Goal: Task Accomplishment & Management: Use online tool/utility

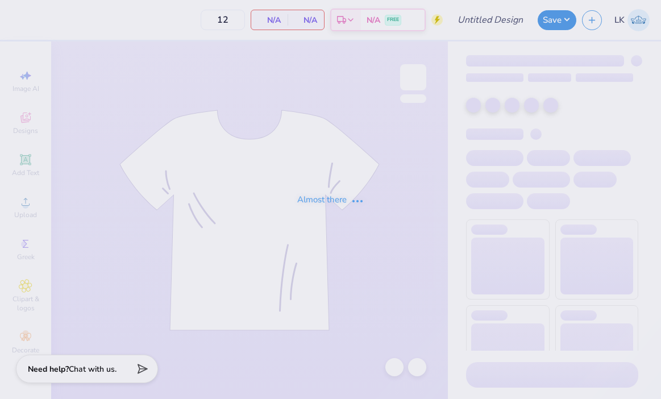
type input "Tridelt 2025"
type input "50"
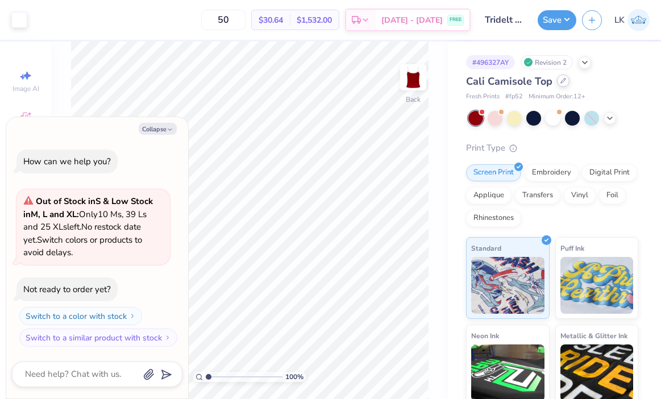
click at [563, 85] on div at bounding box center [563, 81] width 13 height 13
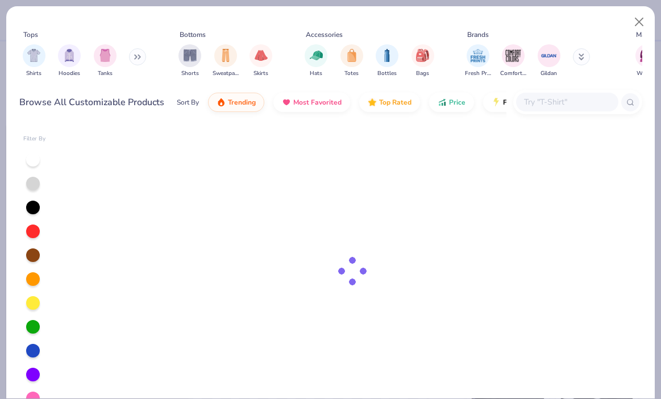
type textarea "x"
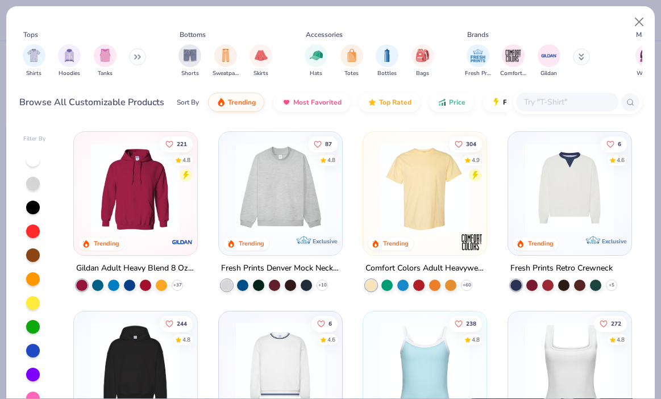
click at [564, 105] on input "text" at bounding box center [567, 102] width 88 height 13
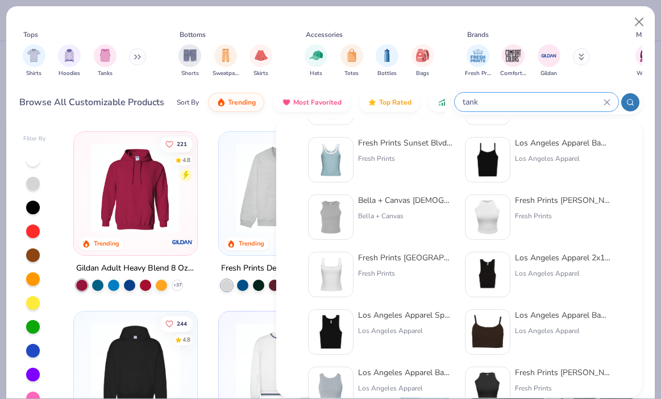
scroll to position [76, 0]
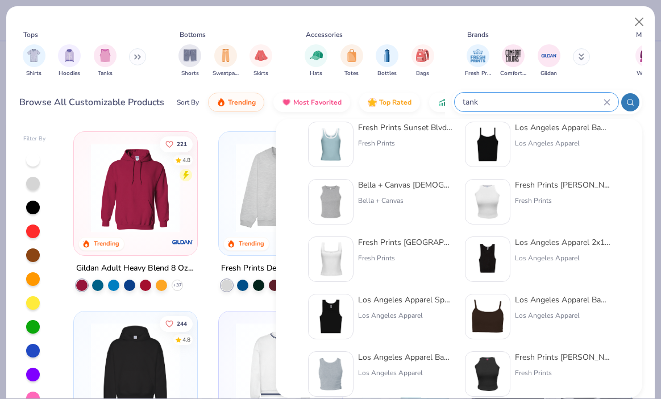
type input "tank"
click at [28, 230] on div at bounding box center [33, 232] width 14 height 14
type textarea "x"
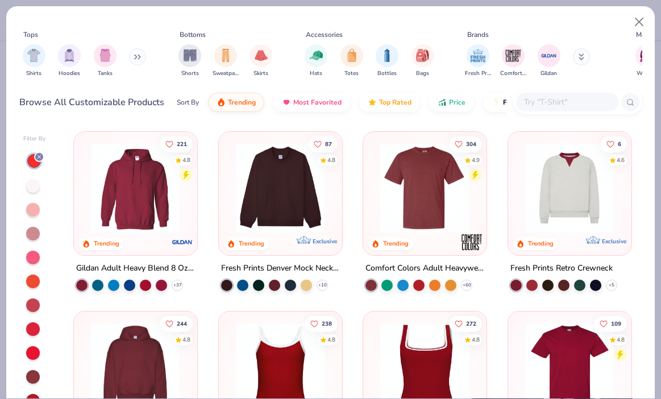
drag, startPoint x: 558, startPoint y: 90, endPoint x: 555, endPoint y: 84, distance: 7.6
click at [558, 90] on div at bounding box center [578, 102] width 129 height 24
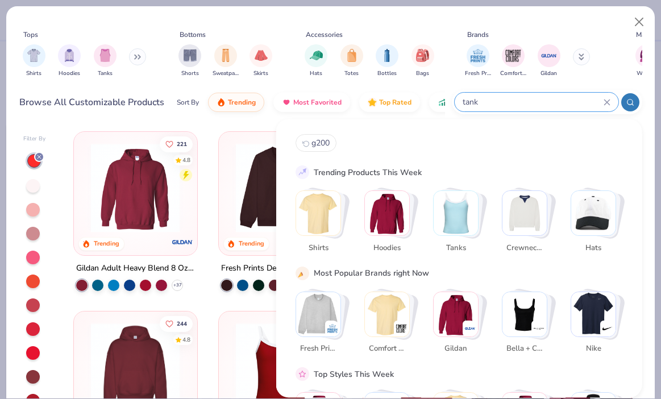
type input "tank"
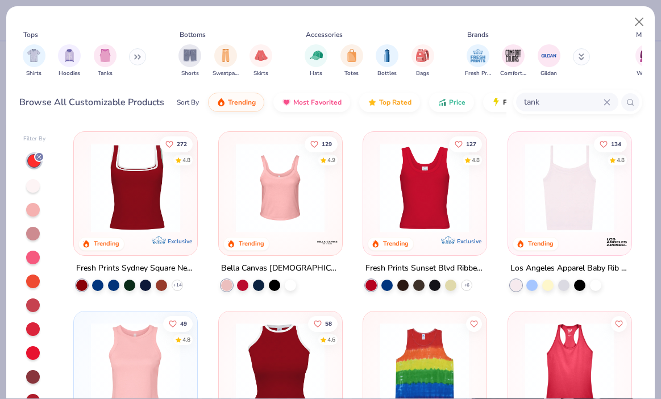
click at [143, 208] on img at bounding box center [135, 187] width 100 height 89
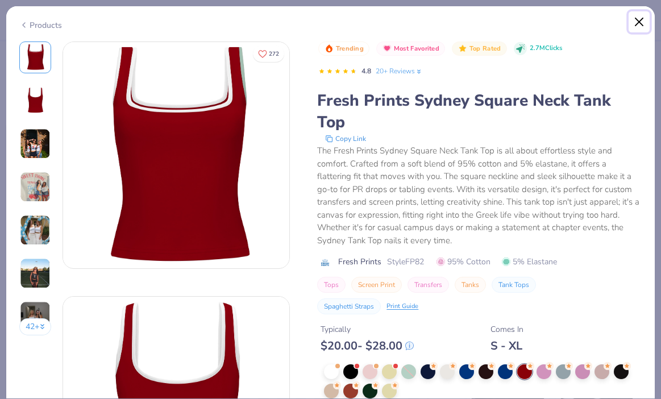
click at [637, 18] on button "Close" at bounding box center [640, 22] width 22 height 22
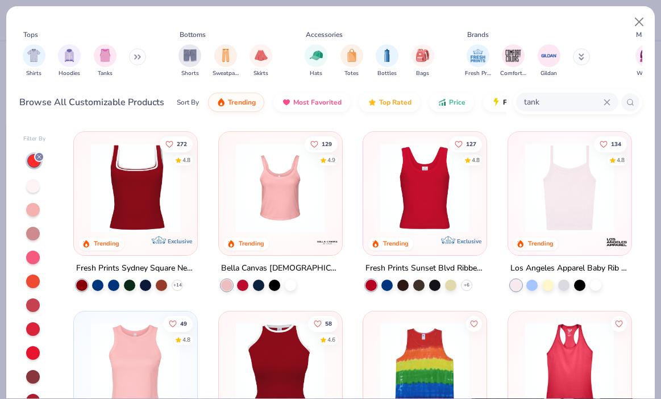
click at [124, 229] on img at bounding box center [135, 187] width 100 height 89
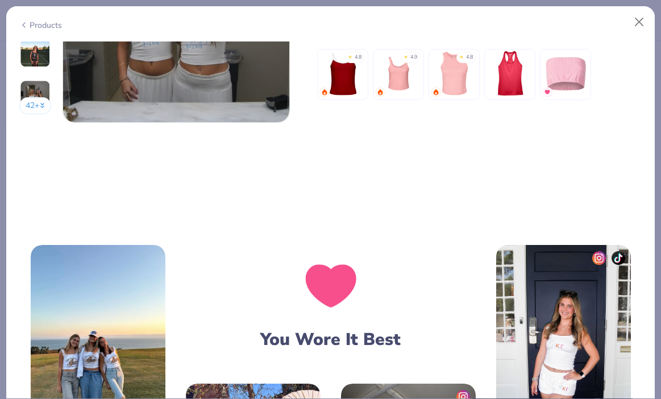
scroll to position [1502, 0]
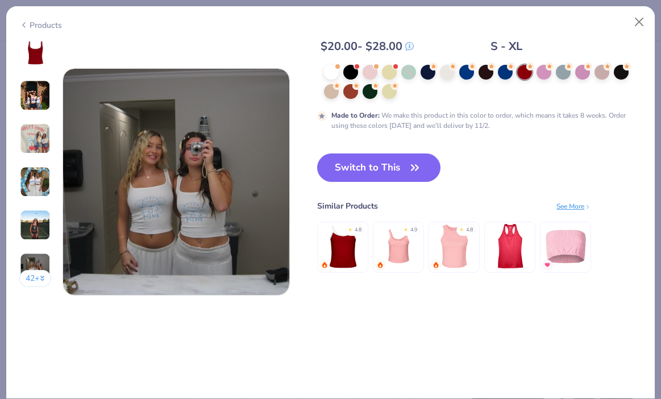
click at [380, 147] on div "Trending Most Favorited Top Rated 2.7M Clicks 4.8 20+ Reviews Fresh Prints Sydn…" at bounding box center [479, 18] width 325 height 555
click at [369, 158] on button "Switch to This" at bounding box center [378, 168] width 123 height 28
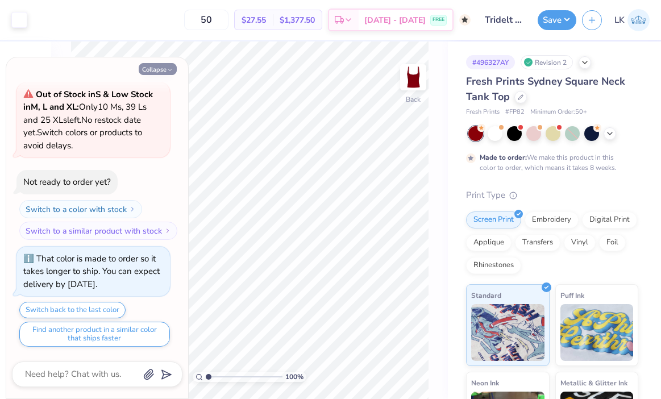
click at [159, 65] on button "Collapse" at bounding box center [158, 69] width 38 height 12
type textarea "x"
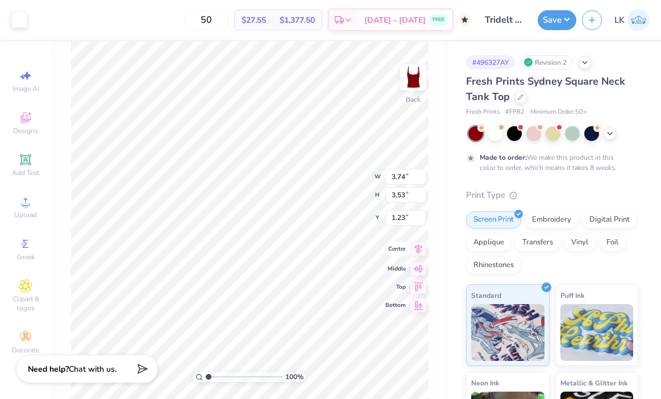
click at [409, 253] on div "Center" at bounding box center [406, 249] width 41 height 14
click at [545, 20] on button "Save" at bounding box center [557, 19] width 39 height 20
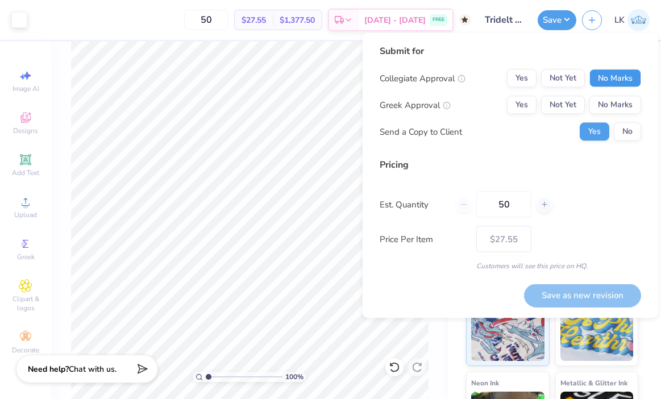
click at [608, 71] on button "No Marks" at bounding box center [616, 78] width 52 height 18
click at [577, 93] on div "Collegiate Approval Yes Not Yet No Marks Greek Approval Yes Not Yet No Marks Se…" at bounding box center [511, 105] width 262 height 72
click at [568, 104] on button "Not Yet" at bounding box center [563, 105] width 44 height 18
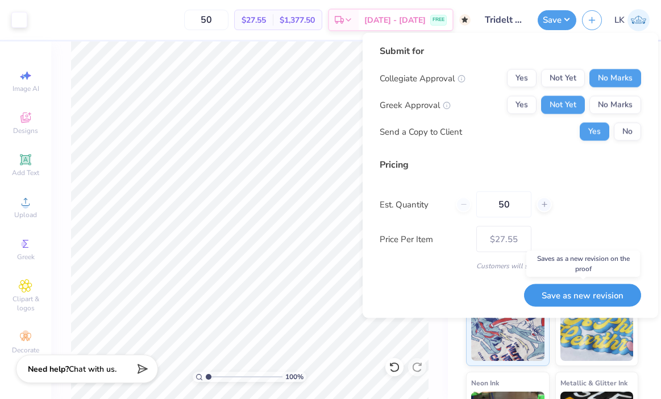
click at [556, 297] on button "Save as new revision" at bounding box center [582, 295] width 117 height 23
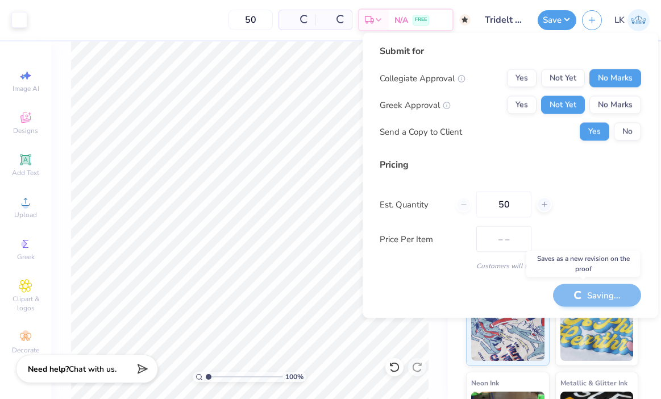
type input "$27.55"
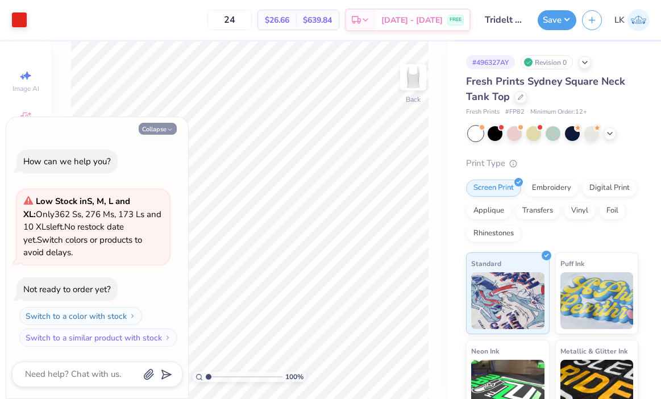
click at [149, 133] on button "Collapse" at bounding box center [158, 129] width 38 height 12
type textarea "x"
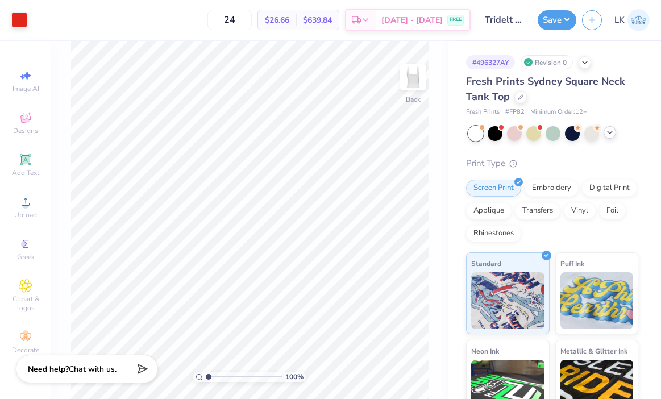
click at [611, 131] on icon at bounding box center [610, 132] width 9 height 9
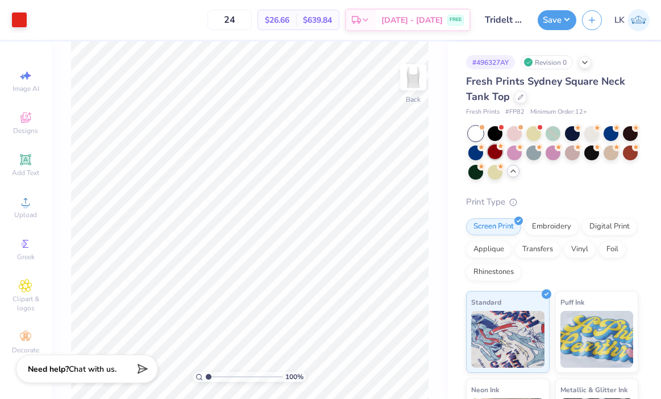
click at [496, 154] on div at bounding box center [495, 151] width 15 height 15
type input "50"
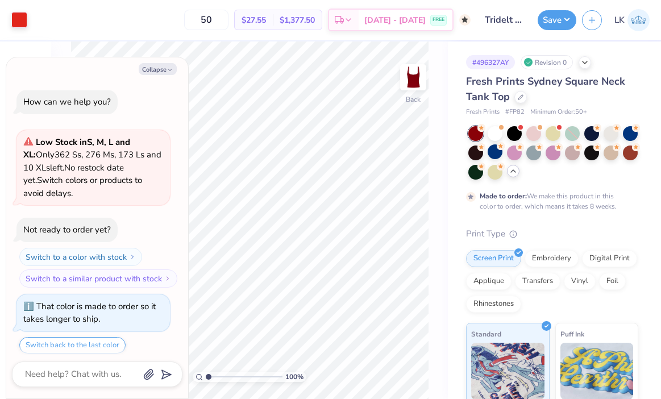
scroll to position [35, 0]
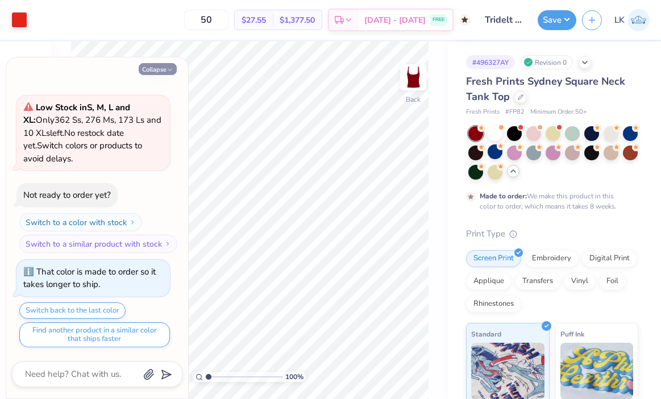
click at [156, 72] on button "Collapse" at bounding box center [158, 69] width 38 height 12
type textarea "x"
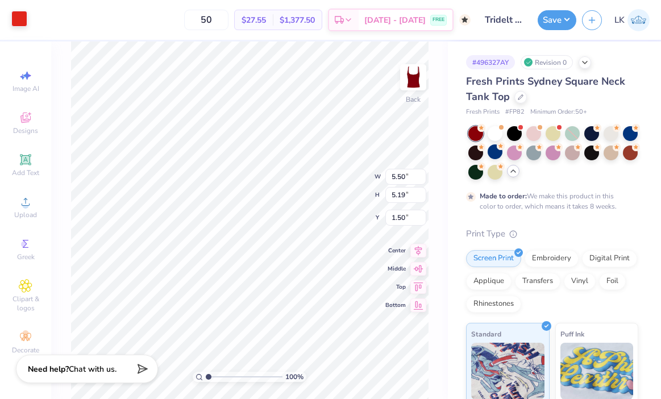
click at [13, 20] on div at bounding box center [19, 19] width 16 height 16
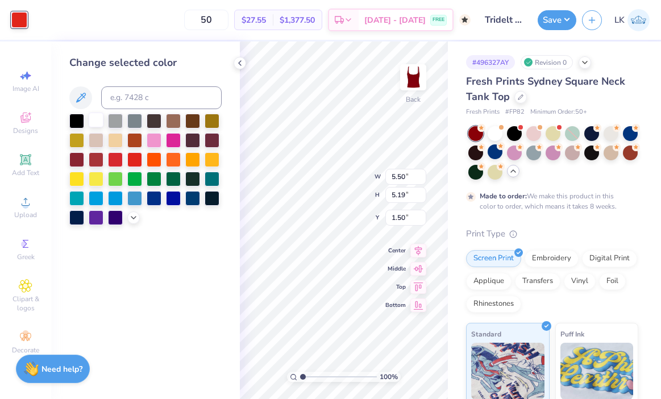
click at [97, 123] on div at bounding box center [96, 120] width 15 height 15
click at [541, 32] on div "Save LK" at bounding box center [599, 20] width 123 height 40
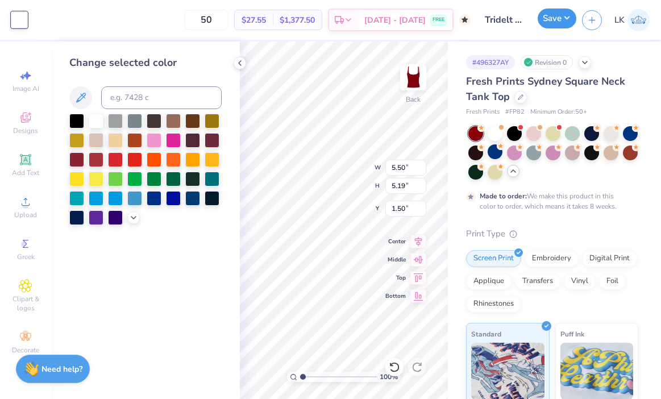
click at [551, 19] on button "Save" at bounding box center [557, 19] width 39 height 20
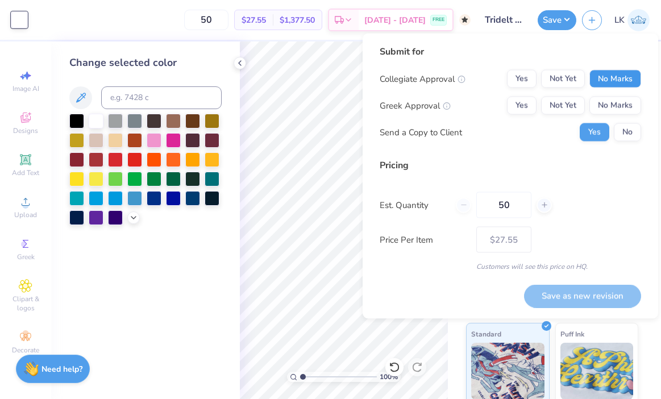
click at [616, 82] on button "No Marks" at bounding box center [616, 79] width 52 height 18
click at [566, 98] on button "Not Yet" at bounding box center [563, 106] width 44 height 18
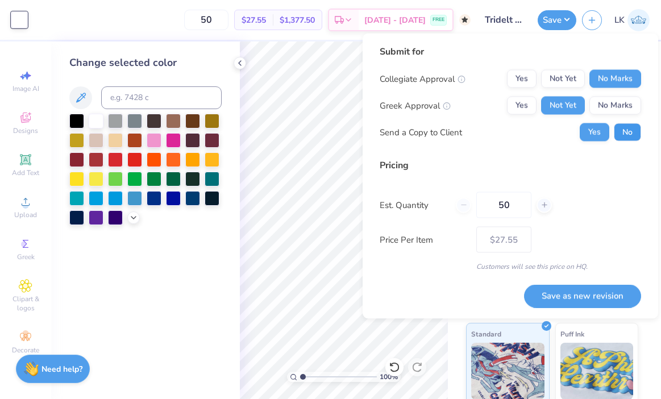
click at [625, 136] on button "No" at bounding box center [627, 132] width 27 height 18
click at [582, 295] on button "Save as new revision" at bounding box center [582, 295] width 117 height 23
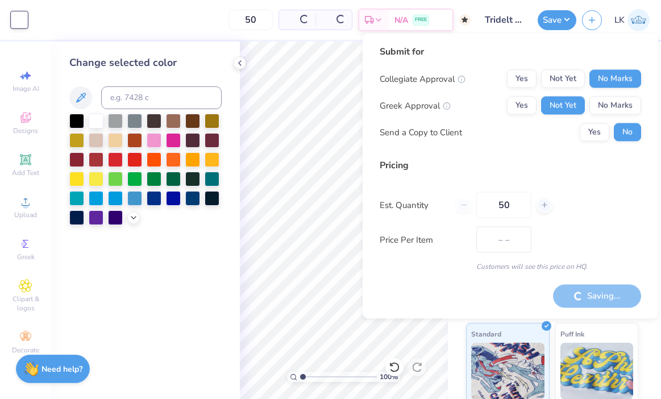
type input "$27.55"
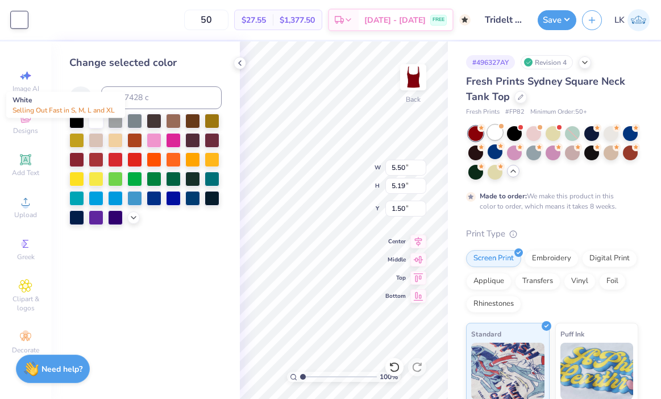
click at [489, 134] on div at bounding box center [495, 132] width 15 height 15
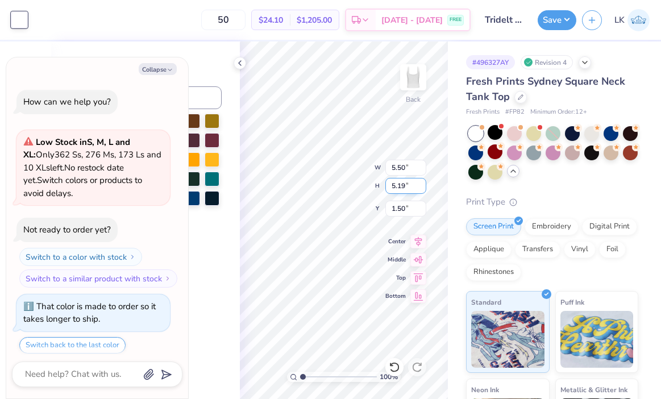
scroll to position [278, 0]
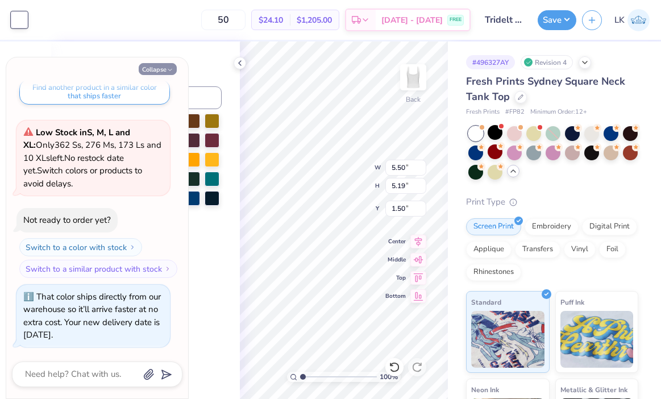
click at [168, 65] on button "Collapse" at bounding box center [158, 69] width 38 height 12
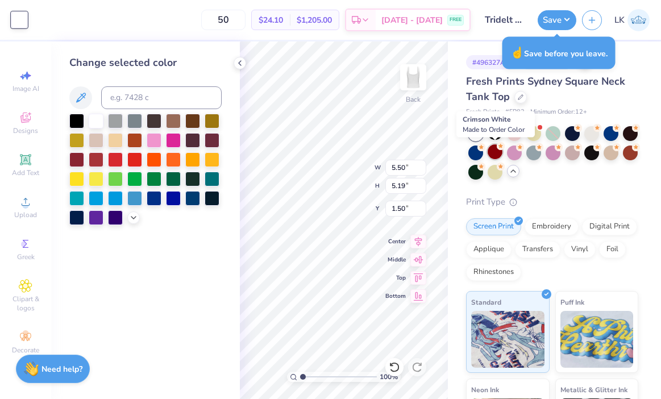
click at [494, 150] on div at bounding box center [495, 151] width 15 height 15
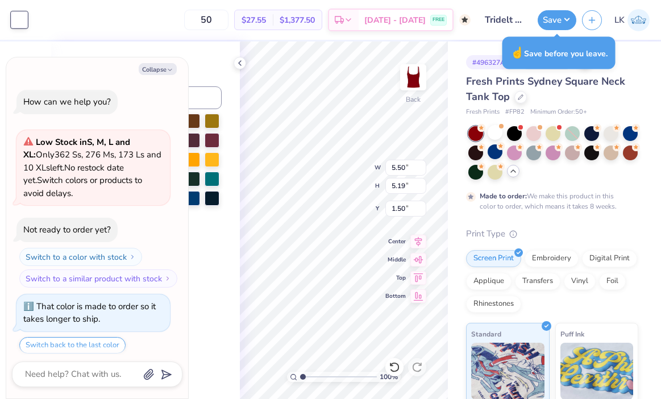
scroll to position [385, 0]
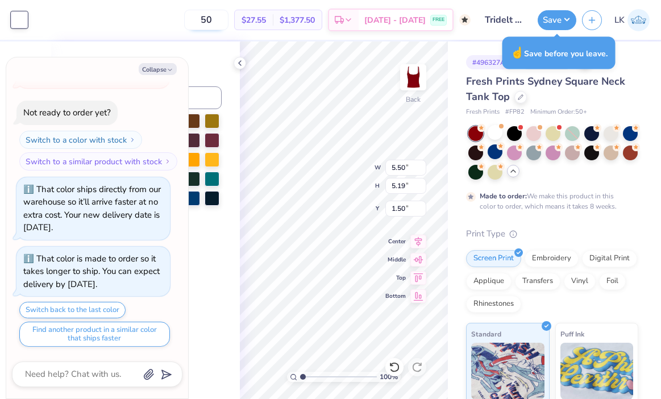
click at [211, 18] on input "50" at bounding box center [206, 20] width 44 height 20
type textarea "x"
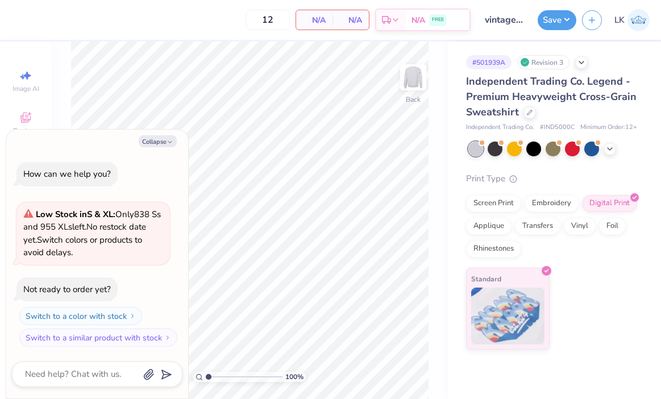
type textarea "x"
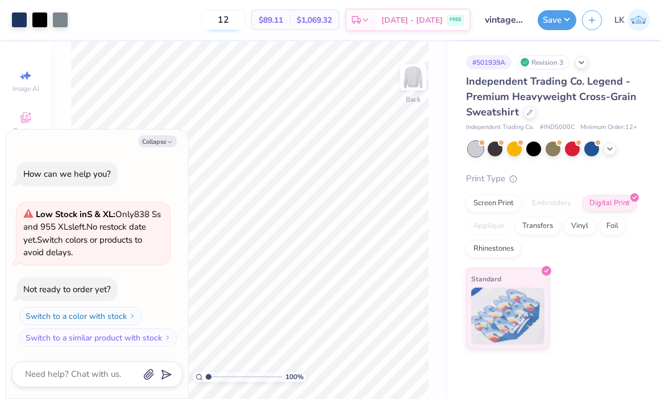
click at [246, 17] on input "12" at bounding box center [223, 20] width 44 height 20
click at [226, 32] on div "1248 $79.69 Per Item $99,453.12 Total Est. Delivery Sep 18 - 21 FREE" at bounding box center [272, 20] width 397 height 40
click at [226, 24] on input "1248" at bounding box center [219, 20] width 44 height 20
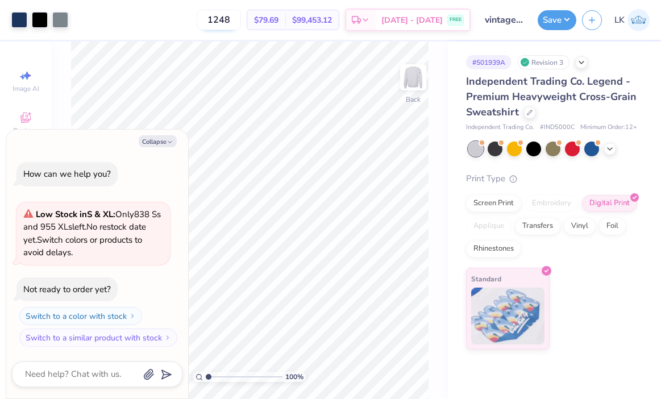
click at [226, 24] on input "1248" at bounding box center [219, 20] width 44 height 20
type input "48"
click at [158, 146] on button "Collapse" at bounding box center [158, 141] width 38 height 12
type textarea "x"
